Goal: Download file/media

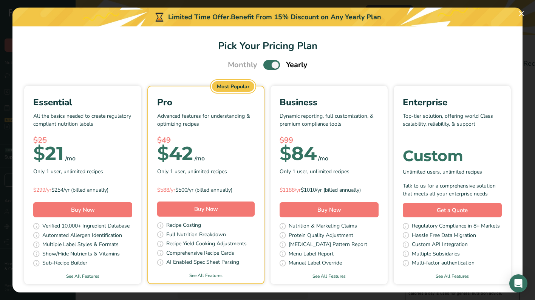
scroll to position [0, 46]
click at [522, 16] on button "Pick Your Pricing Plan Modal" at bounding box center [521, 14] width 12 height 12
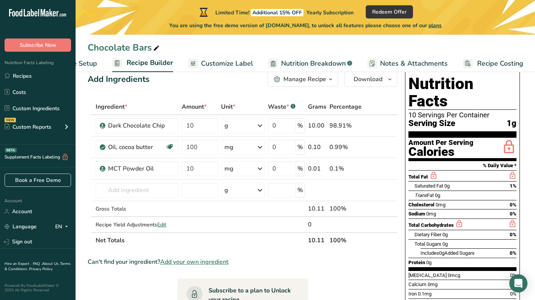
scroll to position [20, 0]
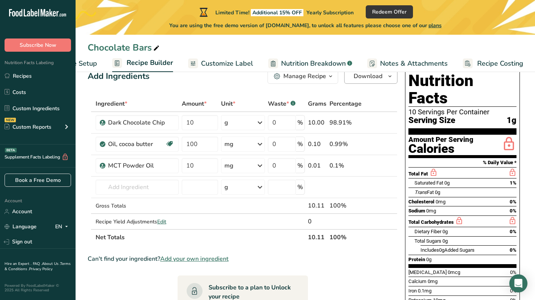
click at [378, 79] on span "Download" at bounding box center [367, 76] width 29 height 9
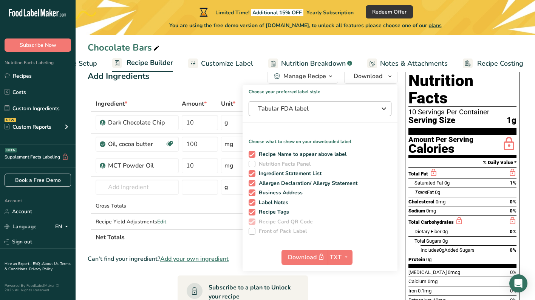
click at [358, 107] on span "Tabular FDA label" at bounding box center [314, 108] width 113 height 9
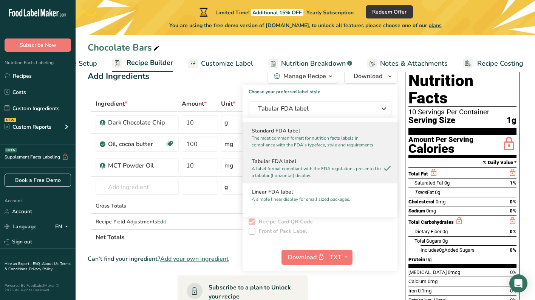
click at [322, 134] on h2 "Standard FDA label" at bounding box center [320, 131] width 137 height 8
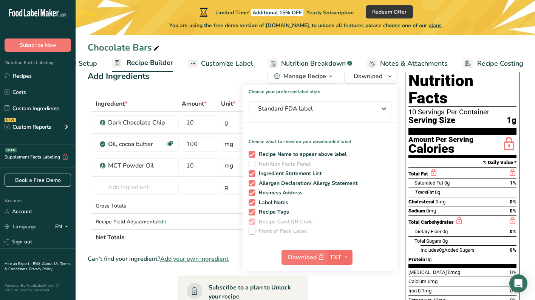
click at [345, 259] on icon "button" at bounding box center [346, 257] width 6 height 9
click at [340, 278] on link "PNG" at bounding box center [340, 273] width 24 height 12
click at [368, 108] on span "Standard FDA label" at bounding box center [314, 108] width 113 height 9
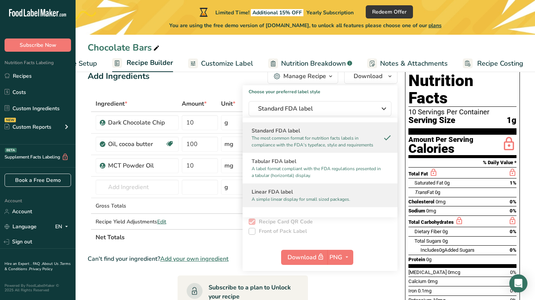
click at [348, 194] on h2 "Linear FDA label" at bounding box center [320, 192] width 137 height 8
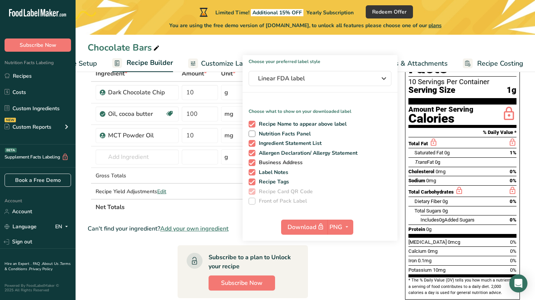
scroll to position [52, 0]
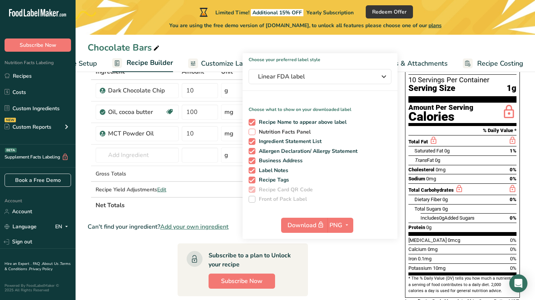
click at [252, 130] on span at bounding box center [251, 132] width 7 height 7
click at [252, 130] on input "Nutrition Facts Panel" at bounding box center [250, 132] width 5 height 5
click at [252, 130] on span at bounding box center [251, 132] width 7 height 7
click at [252, 130] on input "Nutrition Facts Panel" at bounding box center [250, 132] width 5 height 5
click at [252, 130] on span at bounding box center [251, 132] width 7 height 7
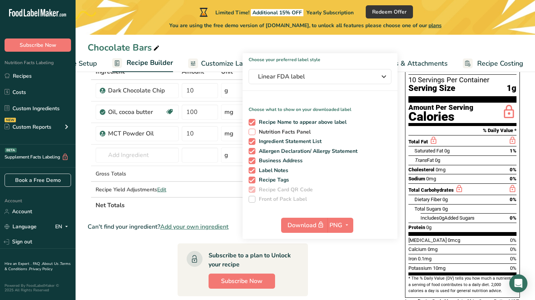
click at [252, 130] on input "Nutrition Facts Panel" at bounding box center [250, 132] width 5 height 5
checkbox input "true"
